Goal: Information Seeking & Learning: Check status

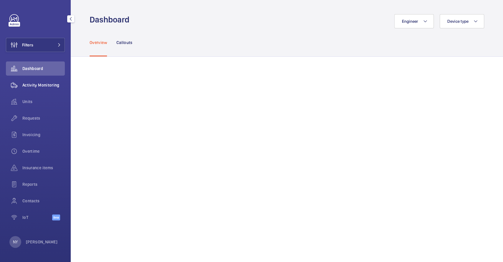
click at [54, 86] on span "Activity Monitoring" at bounding box center [43, 85] width 42 height 6
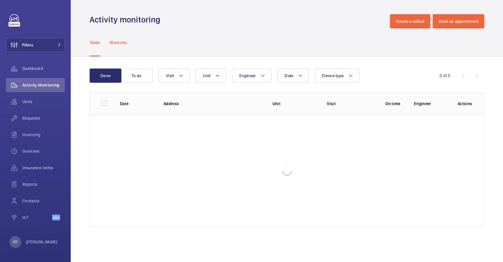
click at [114, 45] on p "Missions" at bounding box center [118, 43] width 17 height 6
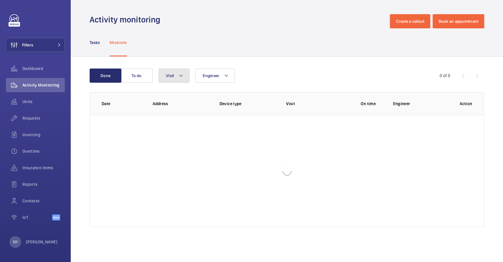
click at [179, 81] on button "Visit" at bounding box center [174, 75] width 31 height 14
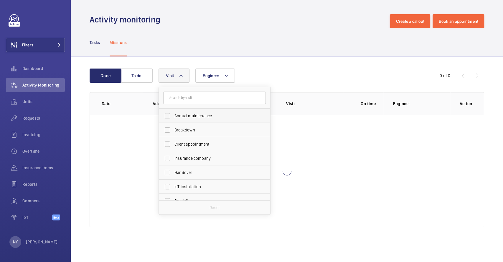
click at [187, 115] on span "Annual maintenance" at bounding box center [215, 116] width 81 height 6
click at [173, 115] on input "Annual maintenance" at bounding box center [168, 116] width 12 height 12
checkbox input "true"
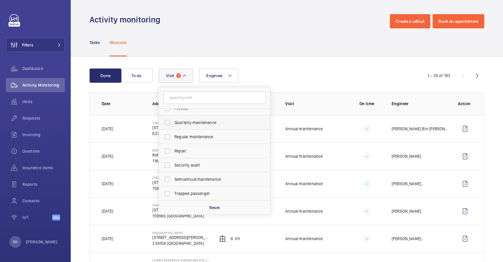
click at [196, 129] on label "Quarterly maintenance" at bounding box center [210, 122] width 103 height 14
click at [173, 128] on input "Quarterly maintenance" at bounding box center [168, 122] width 12 height 12
checkbox input "true"
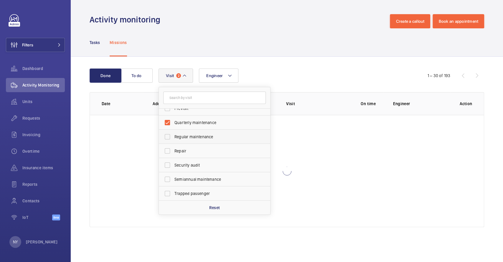
click at [196, 137] on span "Regular maintenance" at bounding box center [215, 137] width 81 height 6
click at [173, 137] on input "Regular maintenance" at bounding box center [168, 137] width 12 height 12
checkbox input "true"
click at [195, 178] on span "Semiannual maintenance" at bounding box center [215, 179] width 81 height 6
click at [173, 178] on input "Semiannual maintenance" at bounding box center [168, 179] width 12 height 12
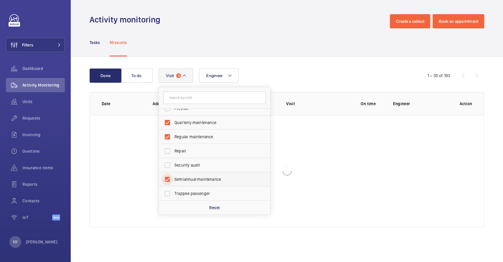
checkbox input "true"
click at [273, 50] on div "Tasks Missions" at bounding box center [287, 42] width 395 height 28
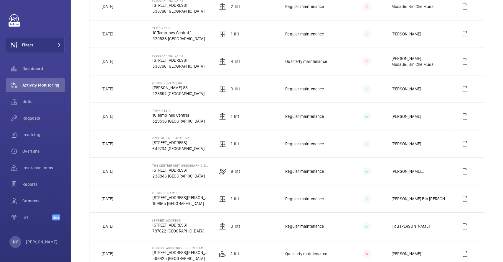
scroll to position [275, 0]
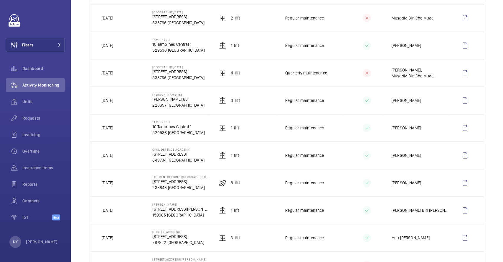
drag, startPoint x: 110, startPoint y: 99, endPoint x: 127, endPoint y: 101, distance: 17.8
click at [127, 101] on td "[DATE]" at bounding box center [116, 99] width 53 height 27
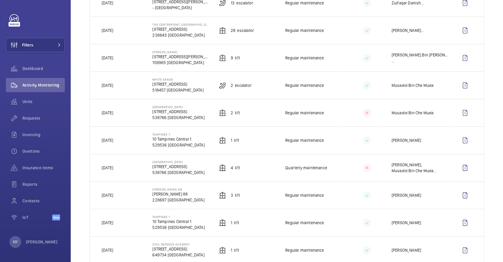
scroll to position [157, 0]
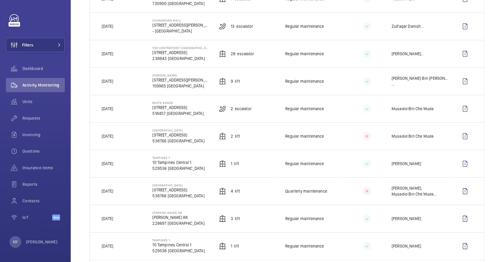
drag, startPoint x: 108, startPoint y: 135, endPoint x: 122, endPoint y: 135, distance: 13.9
click at [122, 135] on td "[DATE]" at bounding box center [116, 135] width 53 height 27
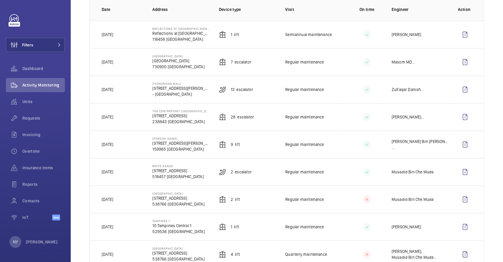
scroll to position [78, 0]
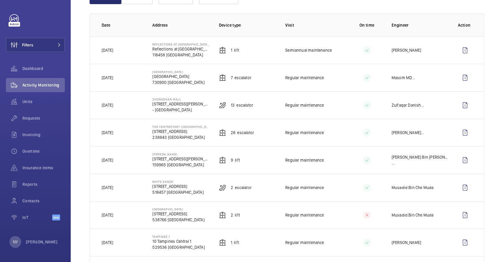
drag, startPoint x: 111, startPoint y: 133, endPoint x: 121, endPoint y: 131, distance: 10.9
click at [121, 131] on td "[DATE]" at bounding box center [116, 132] width 53 height 27
drag, startPoint x: 114, startPoint y: 104, endPoint x: 125, endPoint y: 104, distance: 11.5
click at [125, 104] on td "[DATE]" at bounding box center [116, 104] width 53 height 27
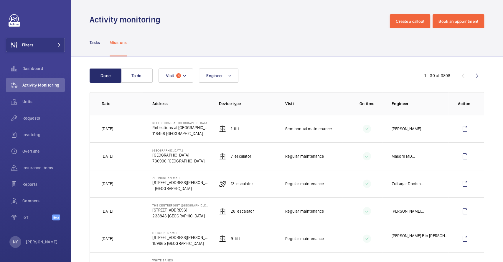
scroll to position [0, 0]
click at [458, 180] on wm-front-icon-button at bounding box center [465, 183] width 14 height 14
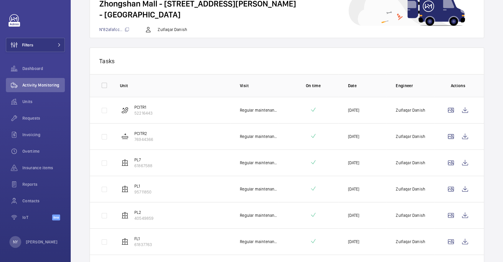
scroll to position [78, 0]
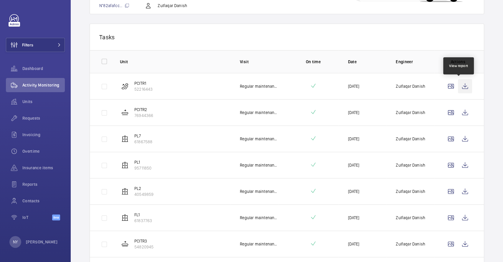
click at [458, 83] on wm-front-icon-button at bounding box center [465, 86] width 14 height 14
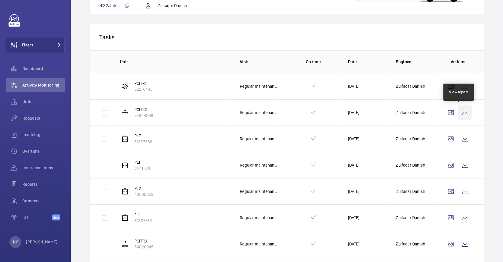
click at [464, 110] on wm-front-icon-button at bounding box center [465, 112] width 14 height 14
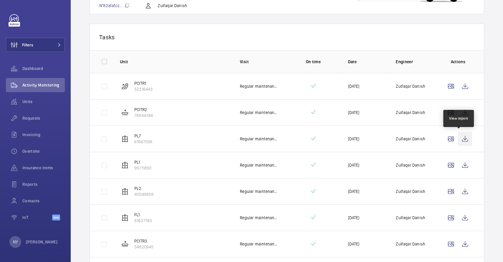
click at [458, 141] on wm-front-icon-button at bounding box center [465, 138] width 14 height 14
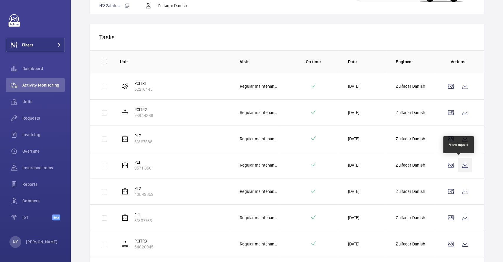
click at [463, 166] on wm-front-icon-button at bounding box center [465, 165] width 14 height 14
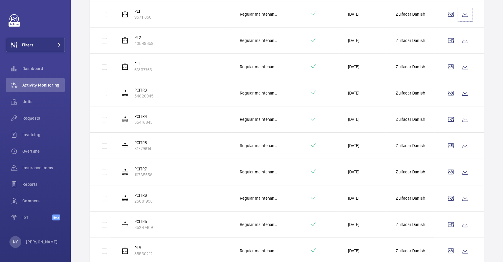
scroll to position [236, 0]
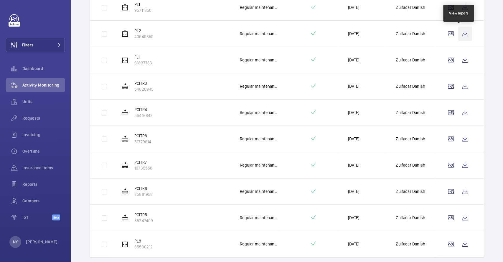
click at [462, 31] on wm-front-icon-button at bounding box center [465, 34] width 14 height 14
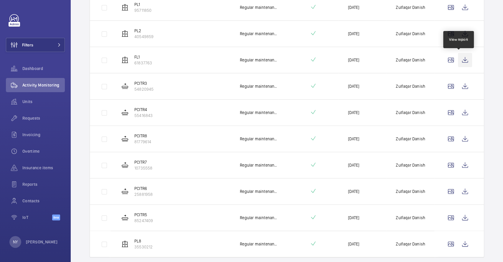
click at [461, 58] on wm-front-icon-button at bounding box center [465, 60] width 14 height 14
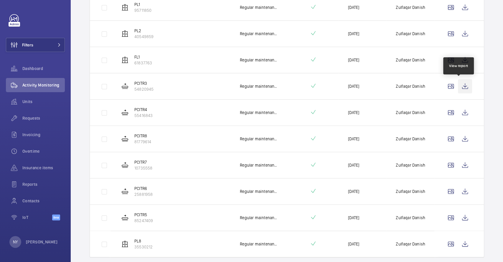
click at [464, 88] on wm-front-icon-button at bounding box center [465, 86] width 14 height 14
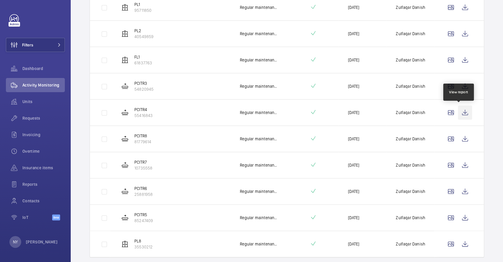
click at [458, 114] on wm-front-icon-button at bounding box center [465, 112] width 14 height 14
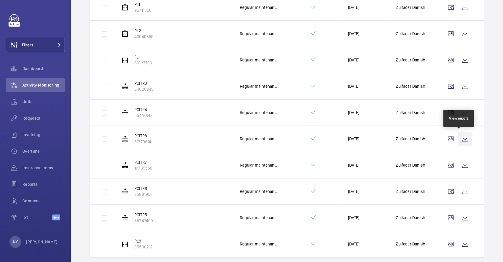
click at [458, 136] on wm-front-icon-button at bounding box center [465, 138] width 14 height 14
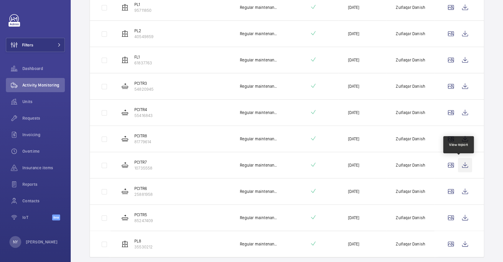
click at [458, 161] on wm-front-icon-button at bounding box center [465, 165] width 14 height 14
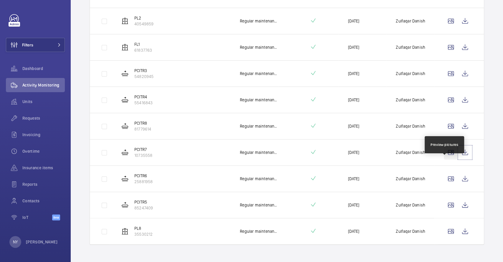
scroll to position [254, 0]
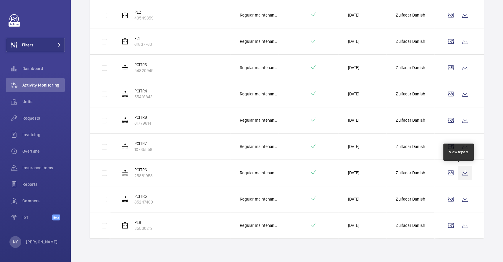
click at [458, 167] on wm-front-icon-button at bounding box center [465, 172] width 14 height 14
click at [458, 202] on wm-front-icon-button at bounding box center [465, 199] width 14 height 14
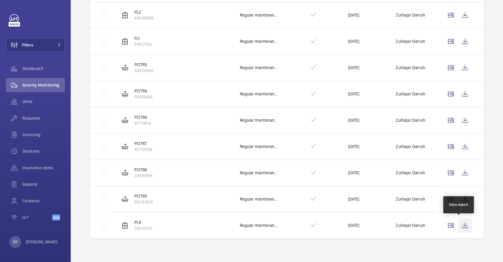
click at [461, 229] on wm-front-icon-button at bounding box center [465, 225] width 14 height 14
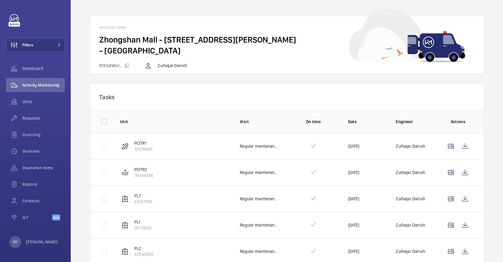
scroll to position [0, 0]
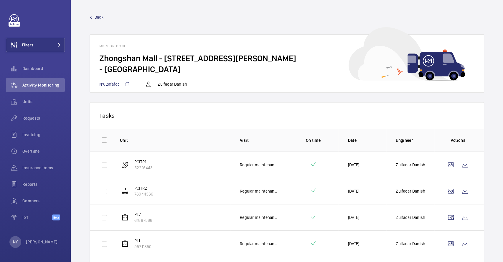
click at [106, 16] on link "Back" at bounding box center [287, 17] width 395 height 6
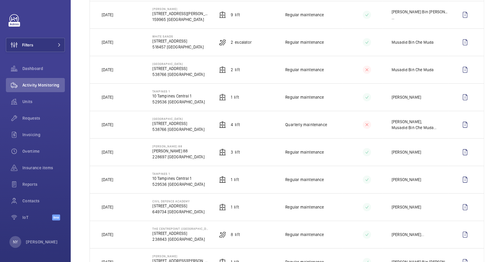
scroll to position [236, 0]
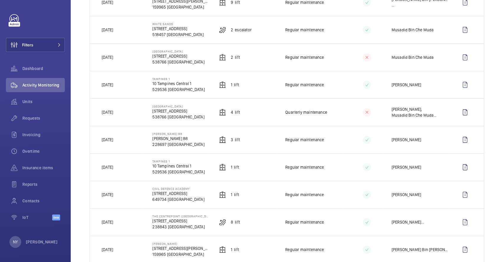
drag, startPoint x: 108, startPoint y: 141, endPoint x: 116, endPoint y: 142, distance: 8.0
click at [113, 142] on p "[DATE]" at bounding box center [107, 140] width 11 height 6
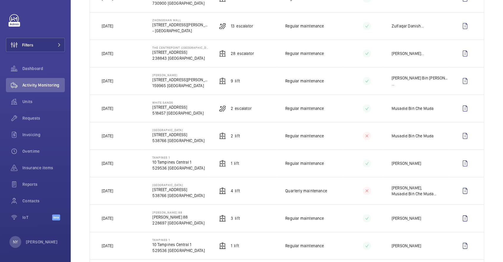
scroll to position [157, 0]
drag, startPoint x: 115, startPoint y: 137, endPoint x: 123, endPoint y: 137, distance: 8.3
click at [123, 137] on td "[DATE]" at bounding box center [116, 135] width 53 height 27
drag, startPoint x: 106, startPoint y: 54, endPoint x: 120, endPoint y: 56, distance: 14.3
click at [120, 56] on td "[DATE]" at bounding box center [116, 53] width 53 height 27
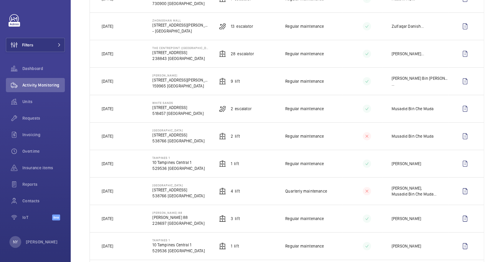
drag, startPoint x: 112, startPoint y: 24, endPoint x: 122, endPoint y: 26, distance: 9.9
click at [122, 26] on td "[DATE]" at bounding box center [116, 25] width 53 height 27
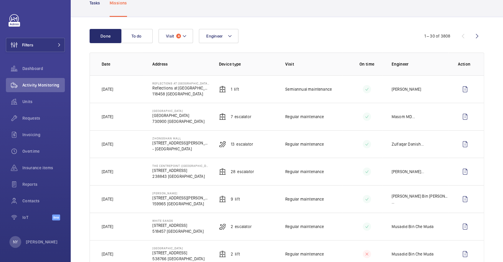
scroll to position [39, 0]
drag, startPoint x: 151, startPoint y: 110, endPoint x: 202, endPoint y: 110, distance: 50.7
click at [202, 110] on td "[GEOGRAPHIC_DATA] [GEOGRAPHIC_DATA] 730900 [GEOGRAPHIC_DATA]" at bounding box center [176, 116] width 66 height 27
drag, startPoint x: 229, startPoint y: 114, endPoint x: 252, endPoint y: 114, distance: 22.7
click at [252, 114] on td "7 Escalator" at bounding box center [243, 116] width 66 height 27
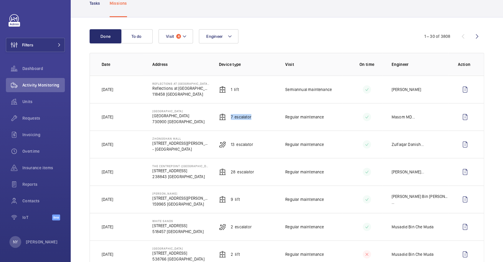
copy p "7 Escalator"
click at [462, 116] on wm-front-icon-button at bounding box center [465, 117] width 14 height 14
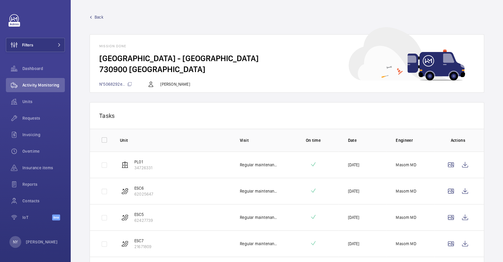
scroll to position [97, 0]
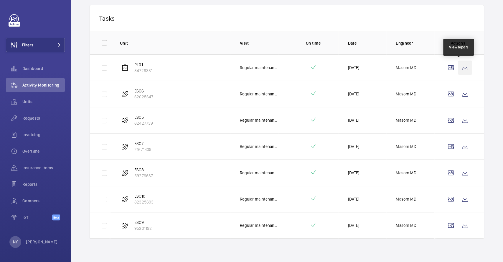
click at [460, 67] on wm-front-icon-button at bounding box center [465, 67] width 14 height 14
click at [463, 96] on wm-front-icon-button at bounding box center [465, 94] width 14 height 14
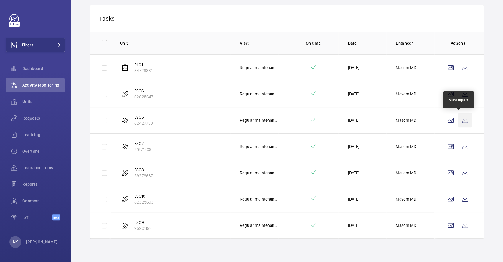
click at [461, 117] on wm-front-icon-button at bounding box center [465, 120] width 14 height 14
click at [458, 145] on wm-front-icon-button at bounding box center [465, 146] width 14 height 14
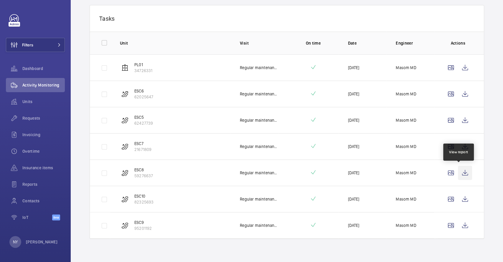
click at [465, 172] on wm-front-icon-button at bounding box center [465, 172] width 14 height 14
click at [460, 197] on wm-front-icon-button at bounding box center [465, 199] width 14 height 14
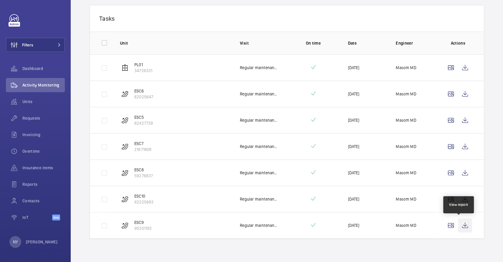
click at [458, 224] on wm-front-icon-button at bounding box center [465, 225] width 14 height 14
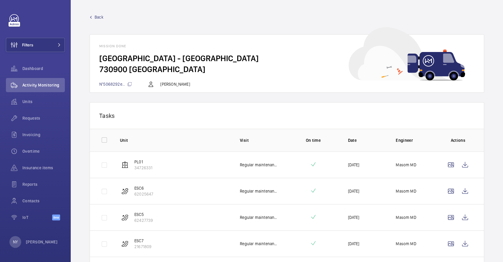
click at [98, 15] on span "Back" at bounding box center [99, 17] width 9 height 6
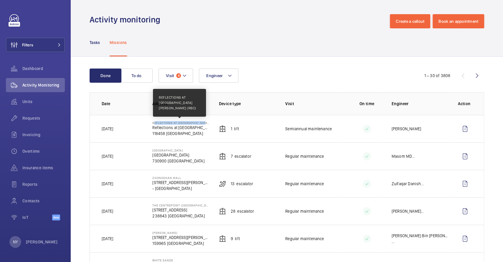
drag, startPoint x: 152, startPoint y: 122, endPoint x: 203, endPoint y: 121, distance: 51.0
click at [203, 121] on p "REFLECTIONS AT [GEOGRAPHIC_DATA][PERSON_NAME] (RBC)" at bounding box center [180, 123] width 57 height 4
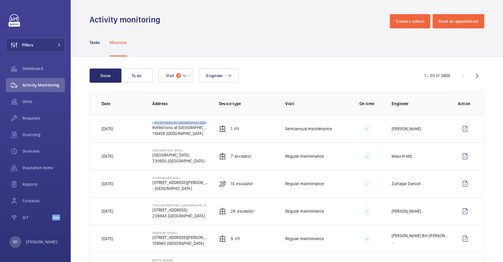
copy p "REFLECTIONS AT [GEOGRAPHIC_DATA][PERSON_NAME] ("
click at [29, 45] on span "Filters" at bounding box center [27, 45] width 11 height 6
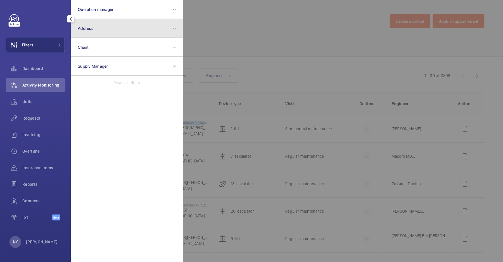
click at [105, 27] on button "Address" at bounding box center [127, 28] width 112 height 19
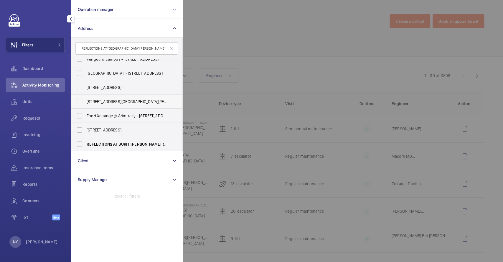
scroll to position [64, 0]
type input "REFLECTIONS AT [GEOGRAPHIC_DATA][PERSON_NAME] ("
click at [108, 141] on span "REFLECTIONS AT [GEOGRAPHIC_DATA][PERSON_NAME] ( RBC) - Reflections at [GEOGRAPH…" at bounding box center [127, 144] width 81 height 6
click at [86, 140] on input "REFLECTIONS AT [GEOGRAPHIC_DATA][PERSON_NAME] ( RBC) - Reflections at [GEOGRAPH…" at bounding box center [80, 144] width 12 height 12
checkbox input "true"
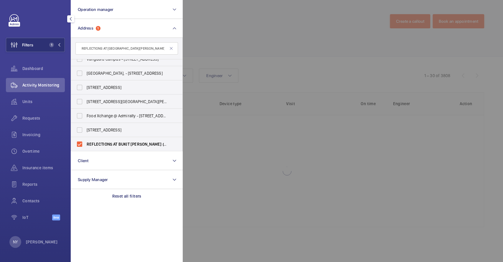
click at [298, 52] on div at bounding box center [434, 131] width 503 height 262
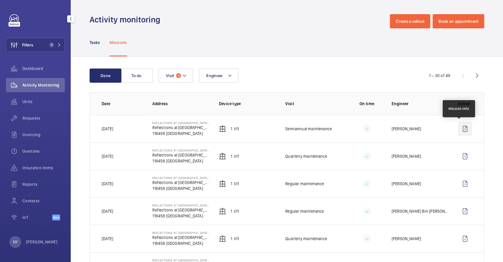
click at [464, 127] on wm-front-icon-button at bounding box center [465, 128] width 14 height 14
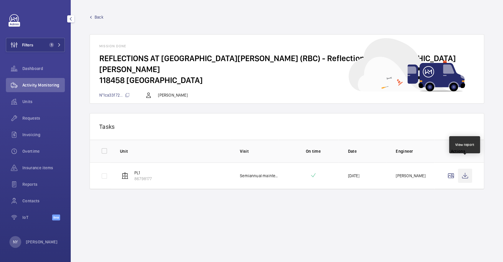
click at [458, 170] on wm-front-icon-button at bounding box center [465, 175] width 14 height 14
click at [97, 22] on div "Back Mission done REFLECTIONS AT [GEOGRAPHIC_DATA][PERSON_NAME] (RBC) - Reflect…" at bounding box center [287, 58] width 395 height 89
click at [103, 14] on span "Back" at bounding box center [99, 17] width 9 height 6
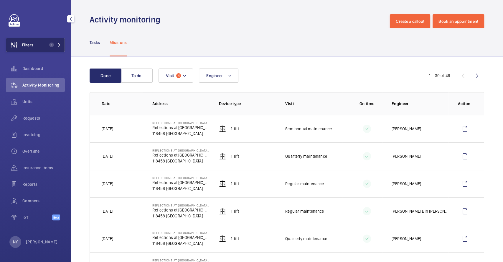
click at [40, 40] on button "Filters 1" at bounding box center [35, 45] width 59 height 14
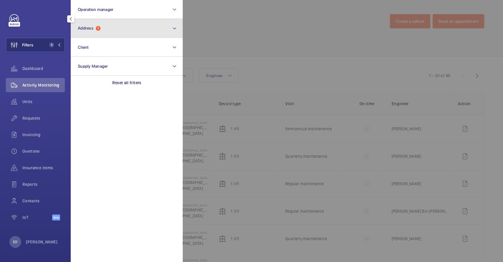
click at [154, 24] on button "Address 1" at bounding box center [127, 28] width 112 height 19
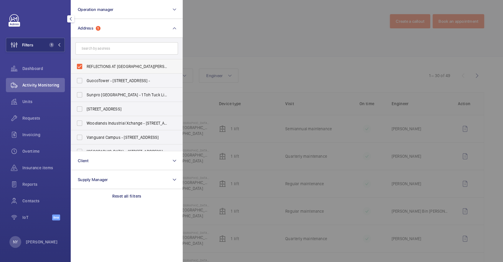
click at [124, 70] on label "REFLECTIONS AT [GEOGRAPHIC_DATA][PERSON_NAME] (RBC) - Reflections at [GEOGRAPHI…" at bounding box center [122, 66] width 103 height 14
click at [86, 70] on input "REFLECTIONS AT [GEOGRAPHIC_DATA][PERSON_NAME] (RBC) - Reflections at [GEOGRAPHI…" at bounding box center [80, 66] width 12 height 12
checkbox input "false"
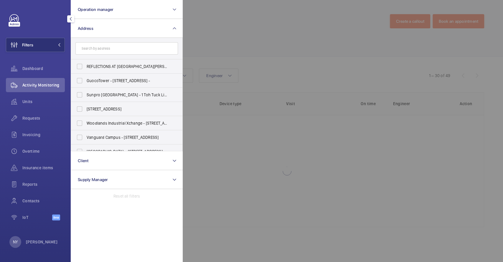
click at [255, 61] on div at bounding box center [434, 131] width 503 height 262
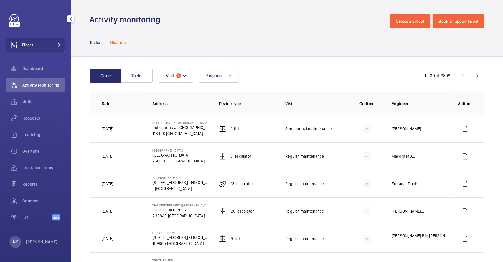
drag, startPoint x: 111, startPoint y: 129, endPoint x: 119, endPoint y: 129, distance: 7.7
click at [119, 129] on td "[DATE]" at bounding box center [116, 128] width 53 height 27
click at [25, 243] on div "NY [PERSON_NAME]" at bounding box center [33, 242] width 48 height 12
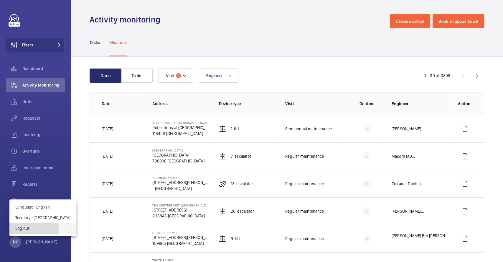
click at [32, 229] on p "Log out" at bounding box center [42, 228] width 55 height 6
